Goal: Share content

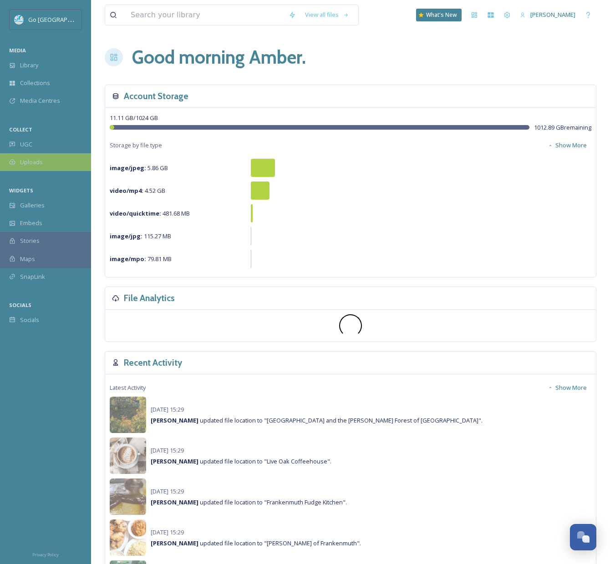
click at [33, 158] on span "Uploads" at bounding box center [31, 162] width 23 height 9
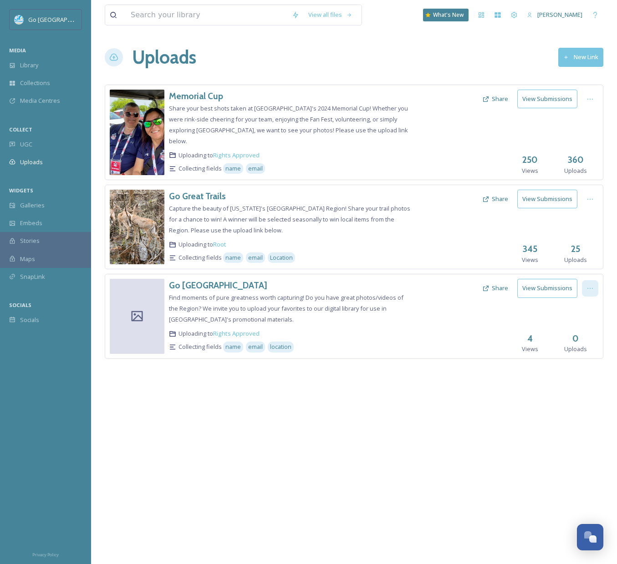
click at [586, 285] on icon at bounding box center [589, 288] width 7 height 7
click at [412, 419] on div "View all files What's New [PERSON_NAME] Uploads New Link Memorial Cup Share you…" at bounding box center [354, 282] width 526 height 564
click at [497, 279] on button "Share" at bounding box center [494, 288] width 35 height 18
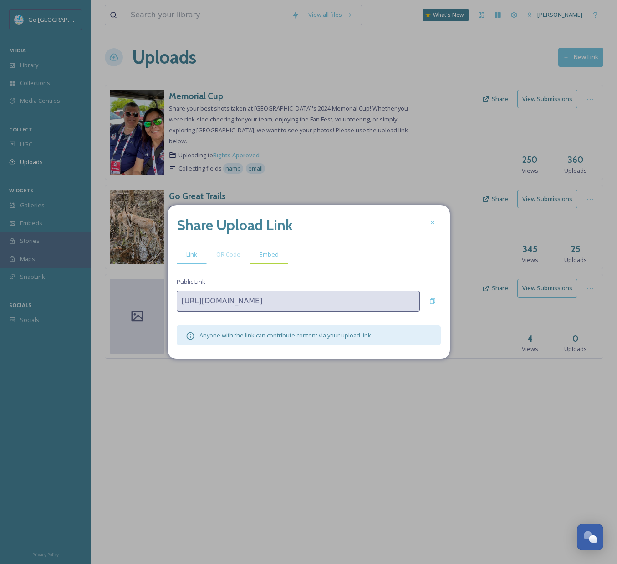
click at [271, 251] on span "Embed" at bounding box center [268, 254] width 19 height 9
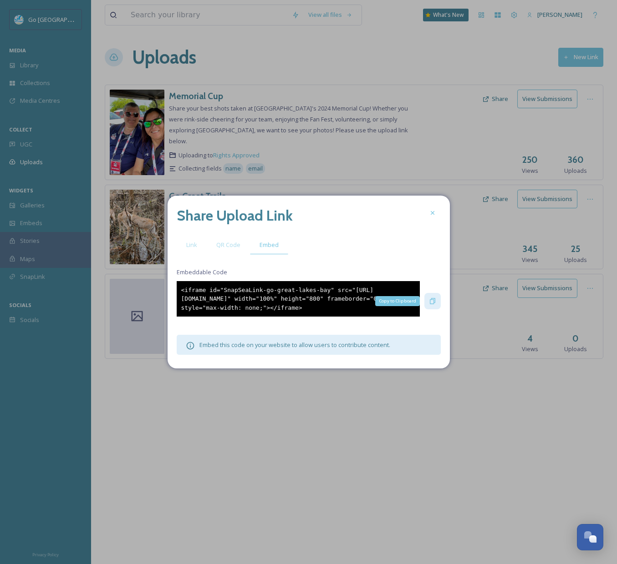
click at [431, 302] on icon at bounding box center [432, 301] width 7 height 7
click at [435, 209] on icon at bounding box center [432, 212] width 7 height 7
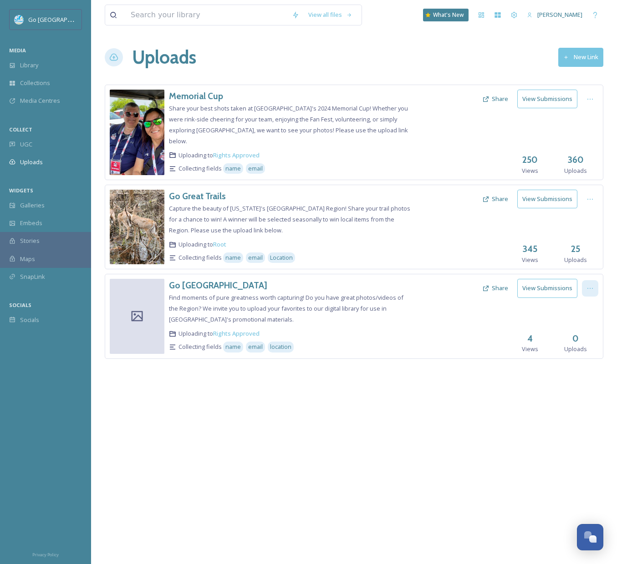
click at [590, 285] on icon at bounding box center [589, 288] width 7 height 7
click at [588, 304] on span "View Link" at bounding box center [580, 308] width 25 height 9
click at [421, 441] on div "View all files What's New [PERSON_NAME] Uploads New Link Memorial Cup Share you…" at bounding box center [354, 282] width 526 height 564
click at [592, 285] on icon at bounding box center [589, 288] width 7 height 7
click at [580, 304] on span "View Link" at bounding box center [580, 308] width 25 height 9
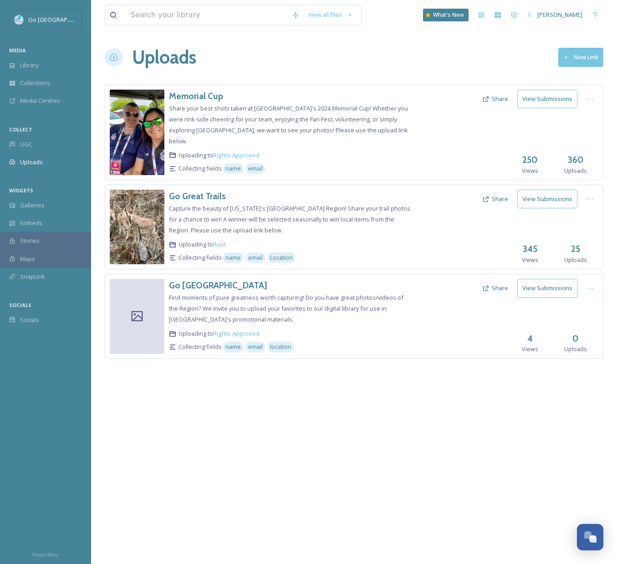
click at [387, 458] on div "View all files What's New [PERSON_NAME] Uploads New Link Memorial Cup Share you…" at bounding box center [354, 282] width 526 height 564
click at [23, 140] on span "UGC" at bounding box center [26, 144] width 12 height 9
